Goal: Navigation & Orientation: Find specific page/section

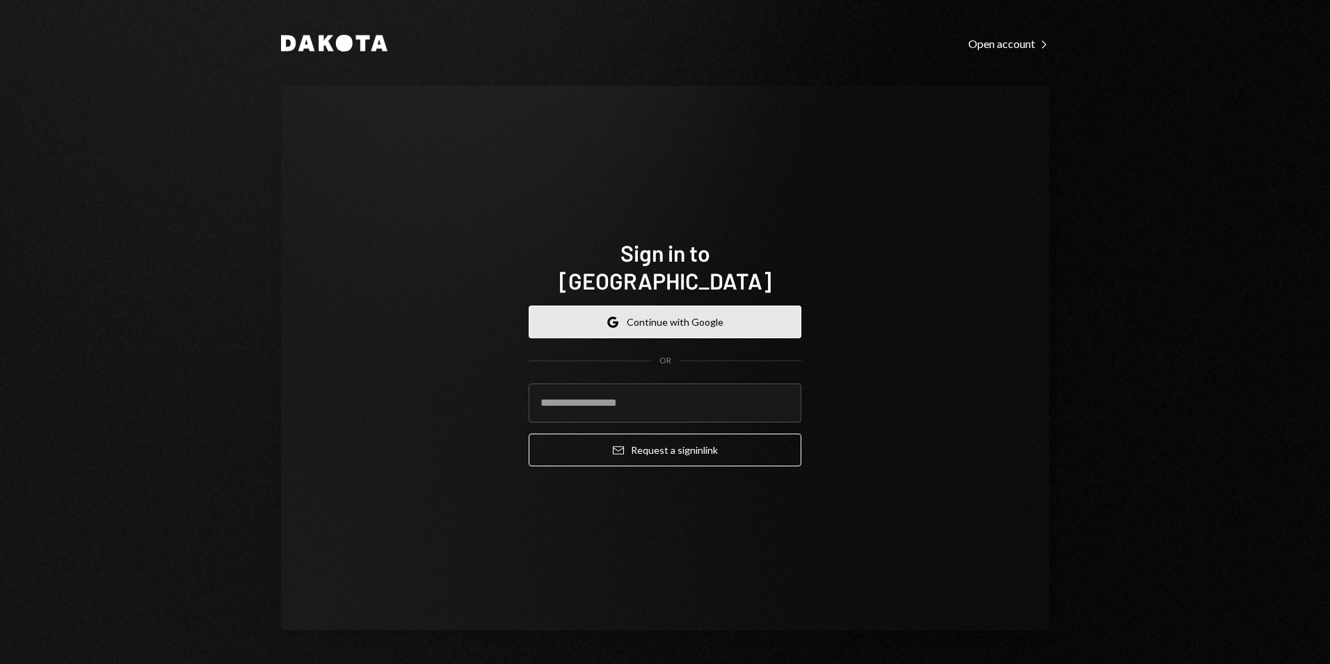
click at [659, 305] on button "Google Continue with Google" at bounding box center [665, 321] width 273 height 33
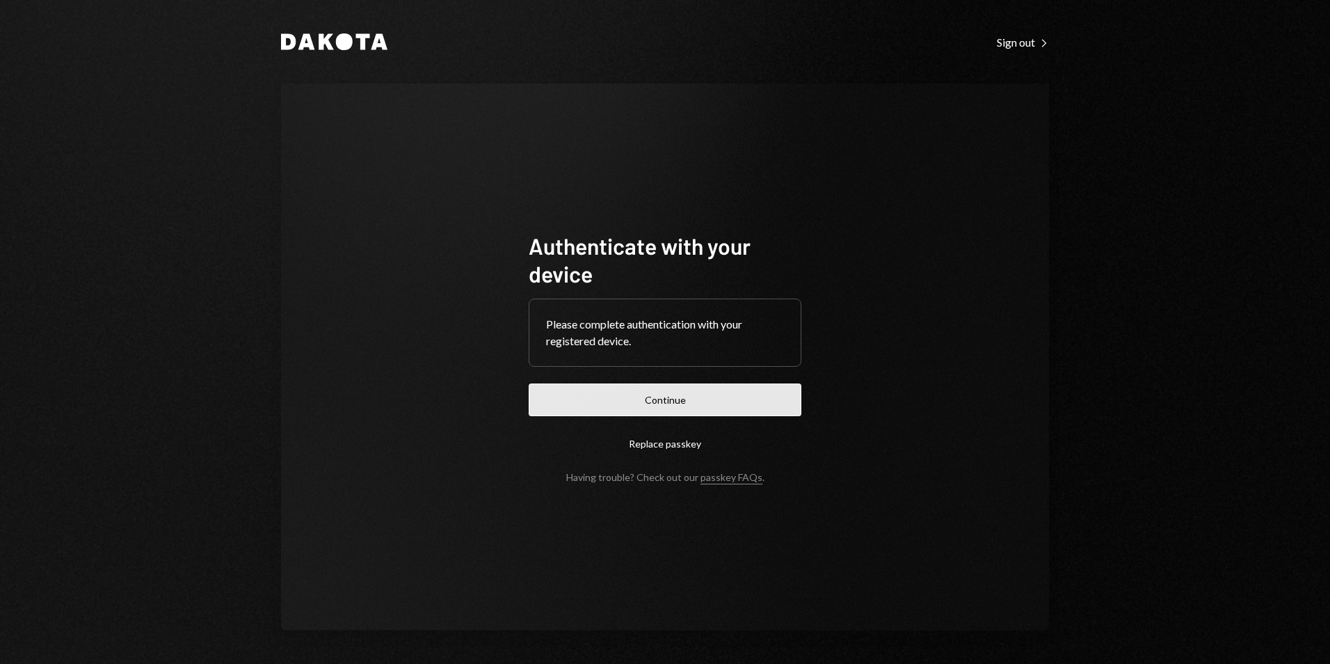
click at [657, 390] on button "Continue" at bounding box center [665, 399] width 273 height 33
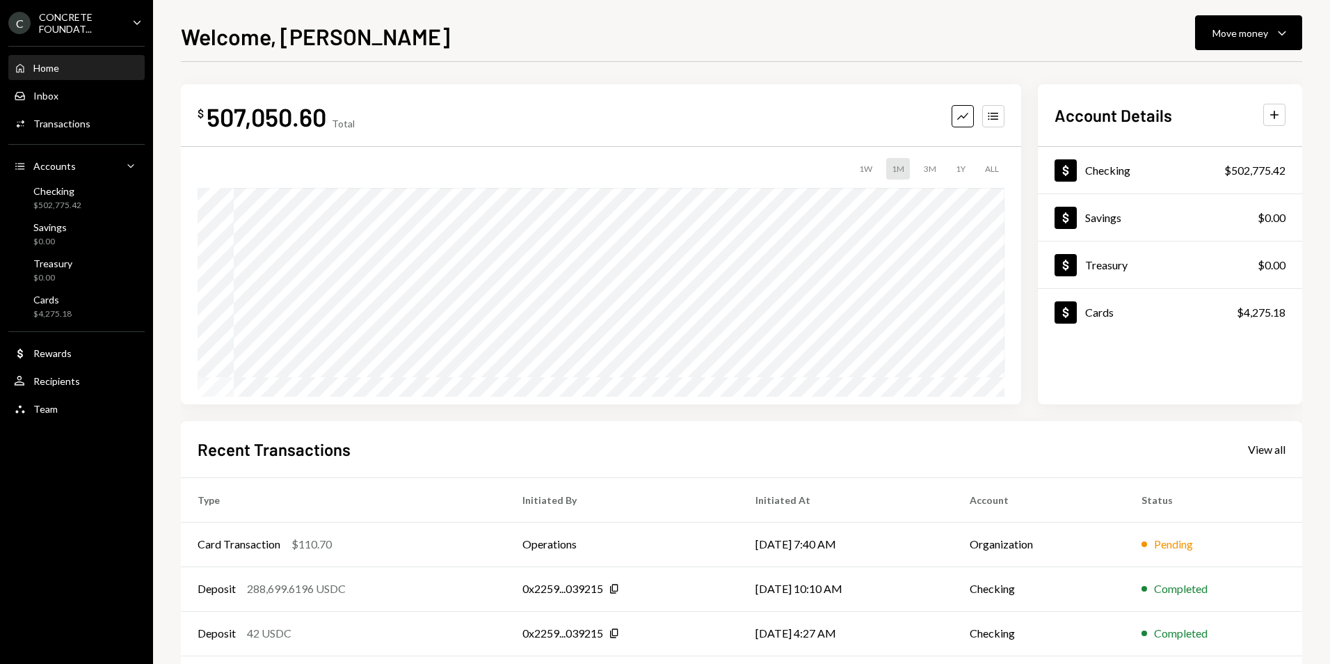
click at [131, 22] on icon "Caret Down" at bounding box center [136, 22] width 15 height 15
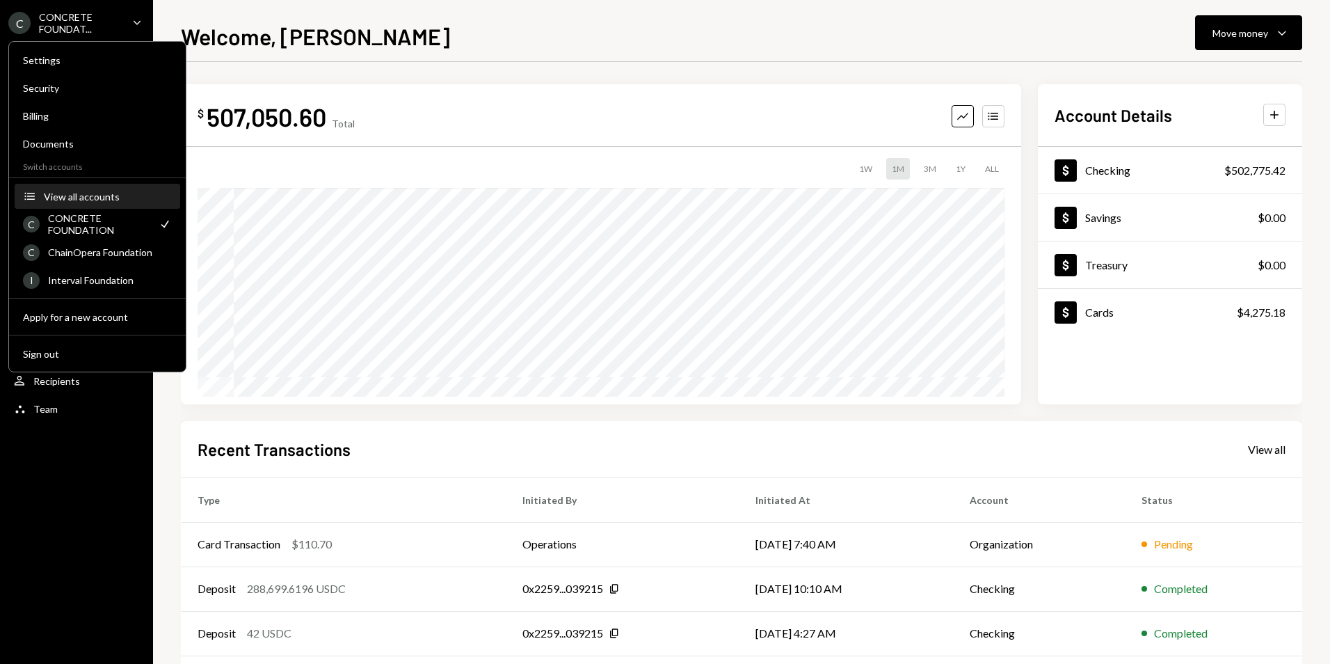
click at [87, 201] on div "View all accounts" at bounding box center [108, 197] width 128 height 12
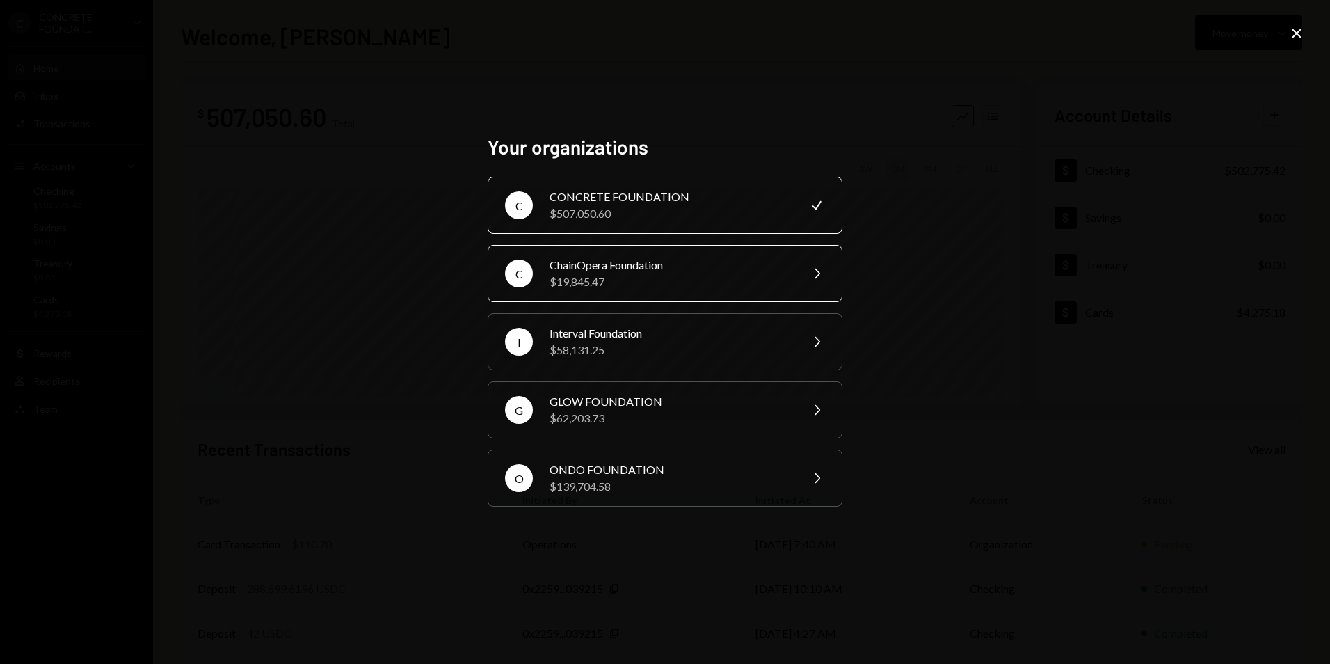
click at [683, 284] on div "$19,845.47" at bounding box center [671, 281] width 242 height 17
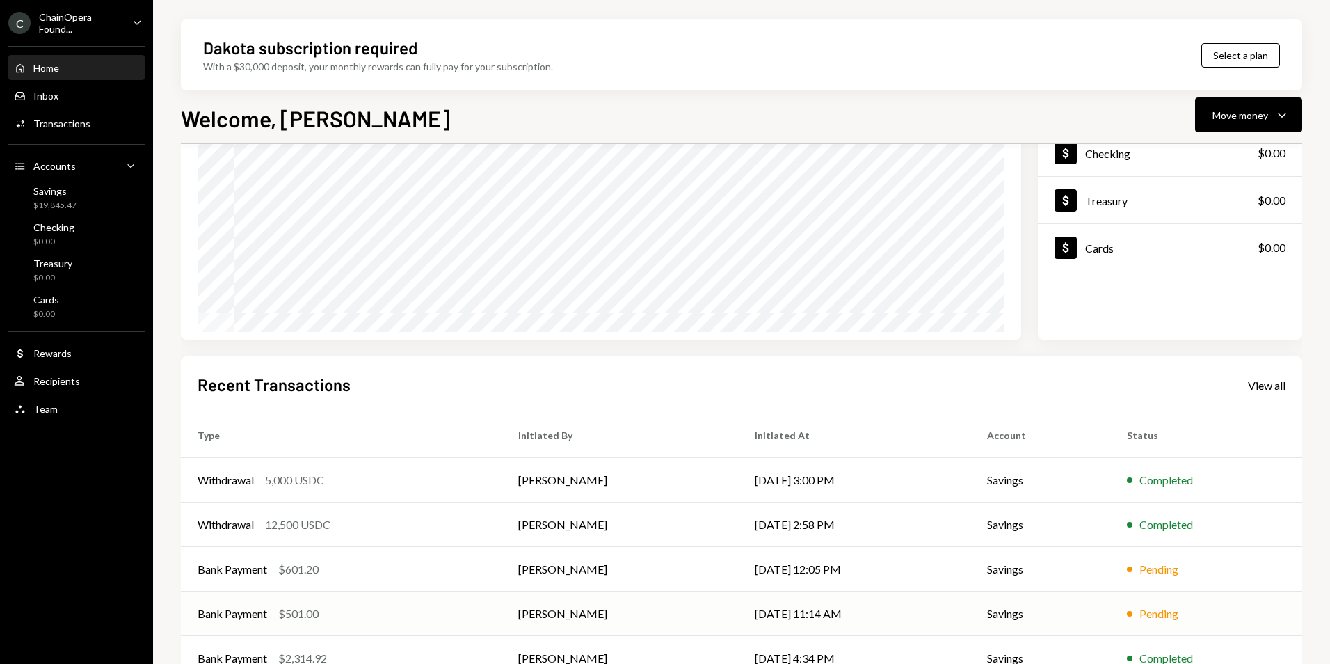
scroll to position [175, 0]
